Goal: Find contact information: Find contact information

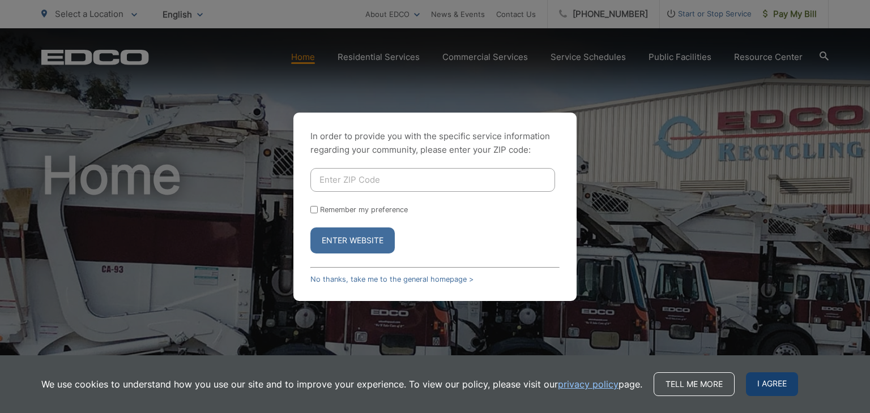
click at [781, 389] on span "I agree" at bounding box center [772, 384] width 52 height 24
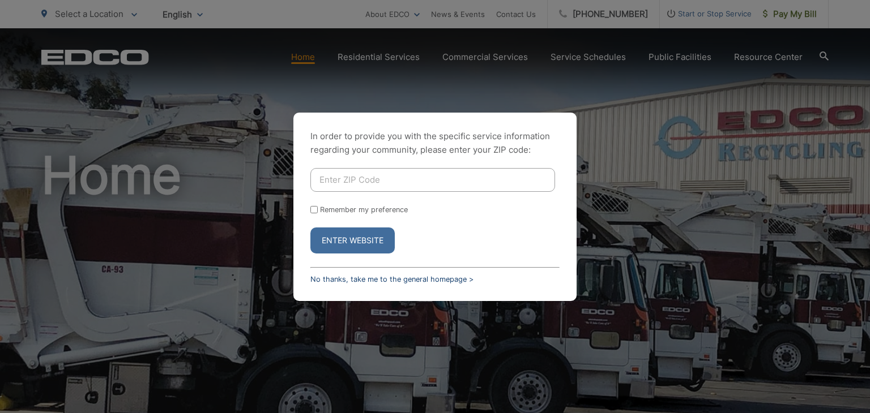
click at [372, 282] on link "No thanks, take me to the general homepage >" at bounding box center [391, 279] width 163 height 8
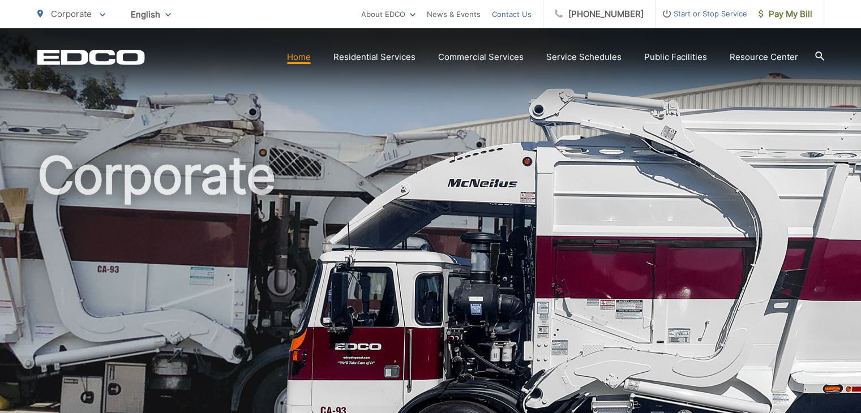
click at [523, 10] on link "Contact Us" at bounding box center [512, 14] width 40 height 14
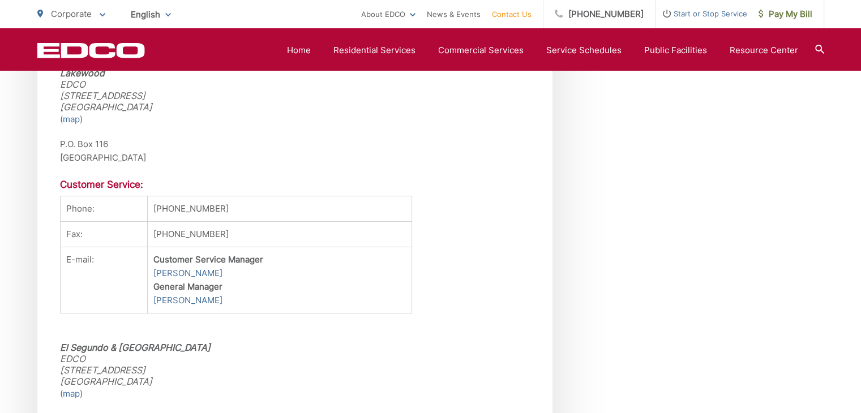
scroll to position [2604, 0]
